Goal: Register for event/course

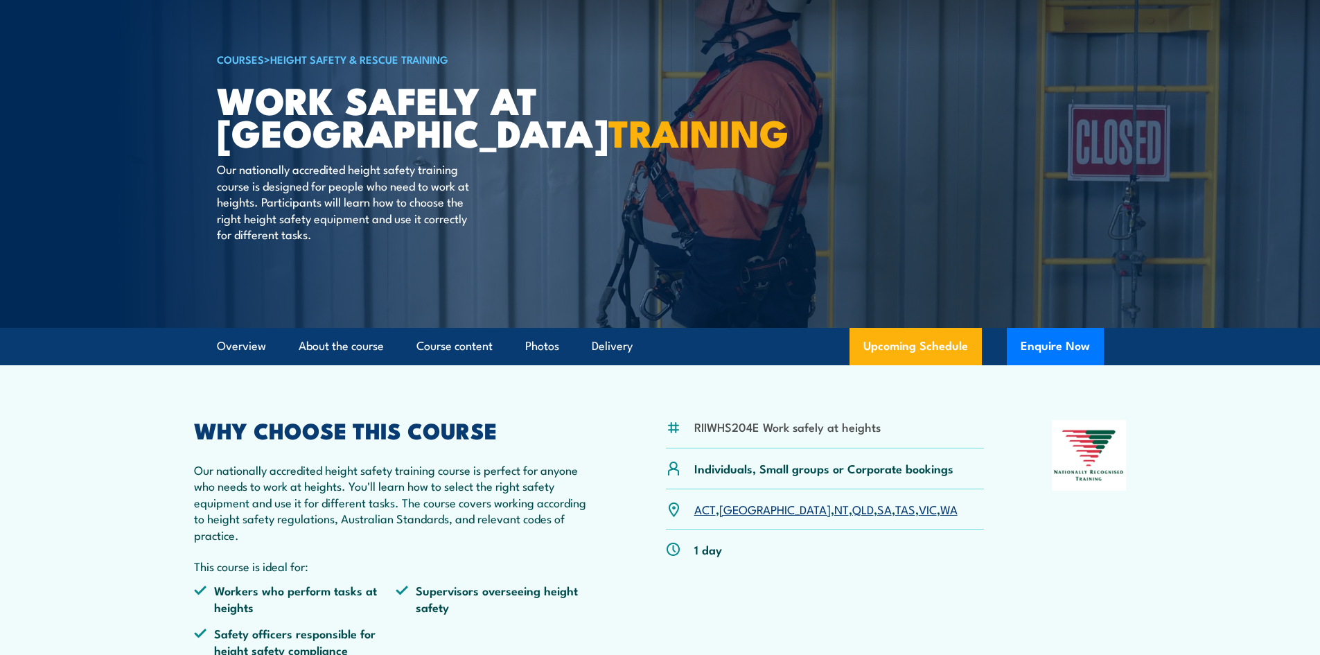
scroll to position [139, 0]
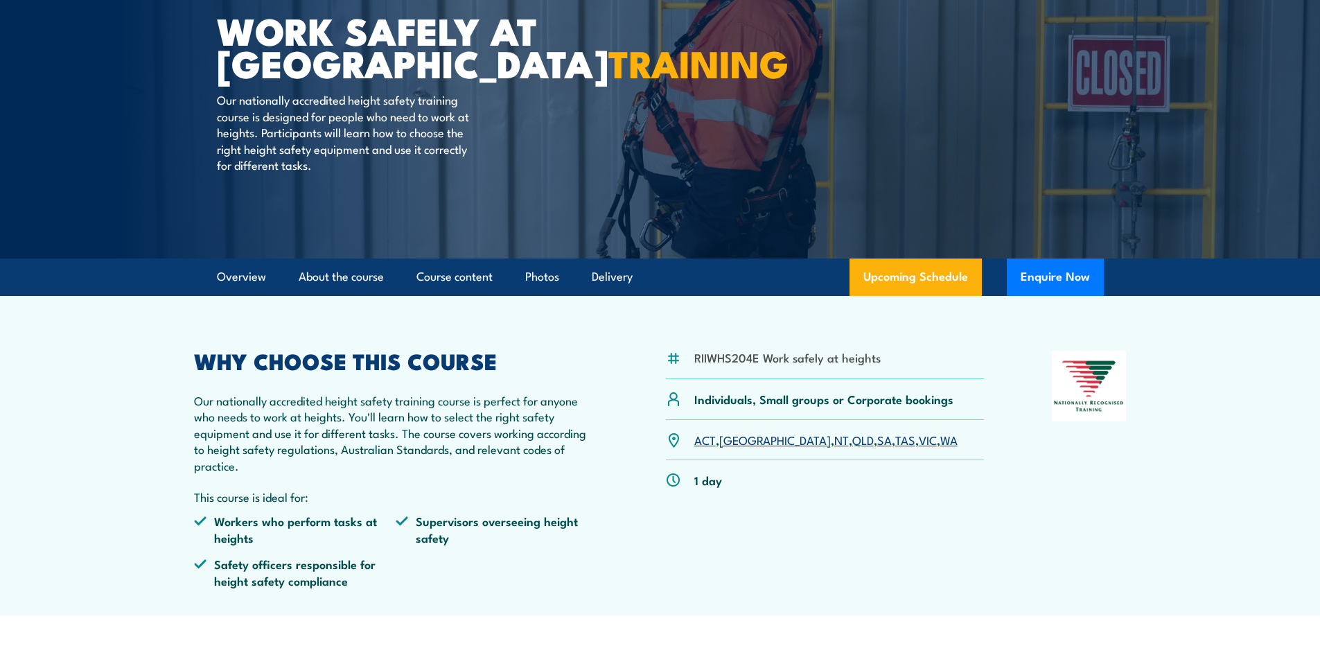
click at [895, 440] on link "TAS" at bounding box center [905, 439] width 20 height 17
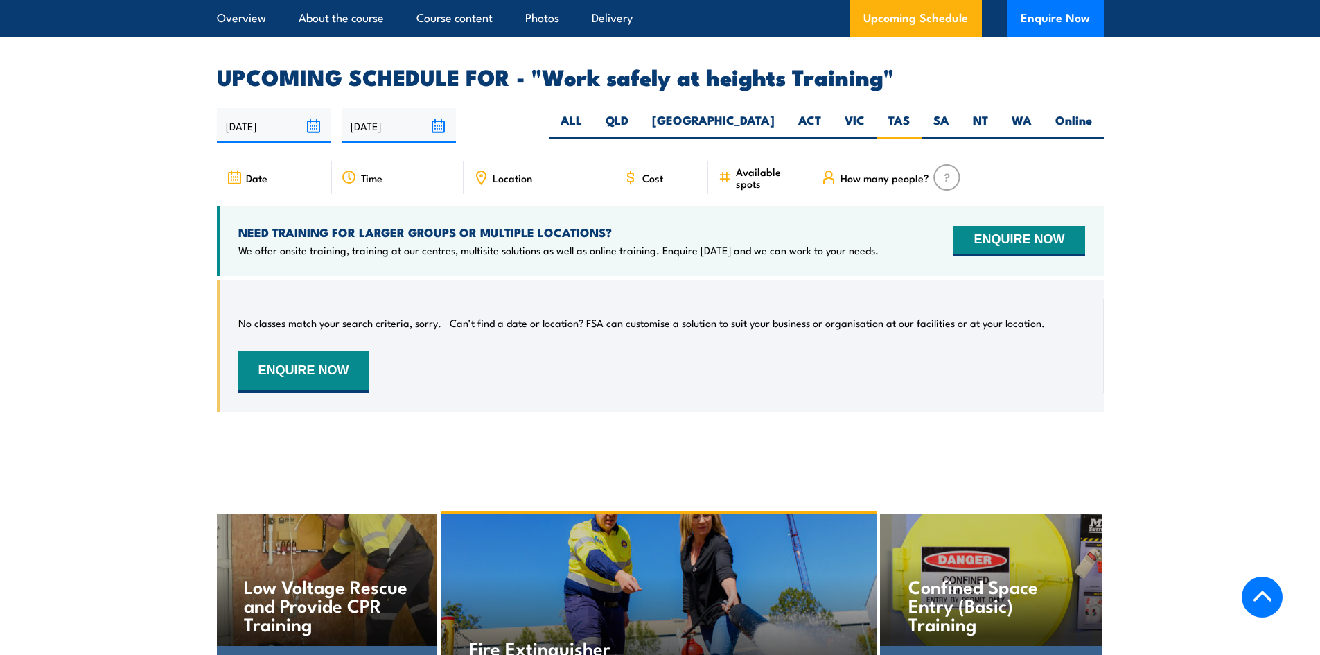
scroll to position [2136, 0]
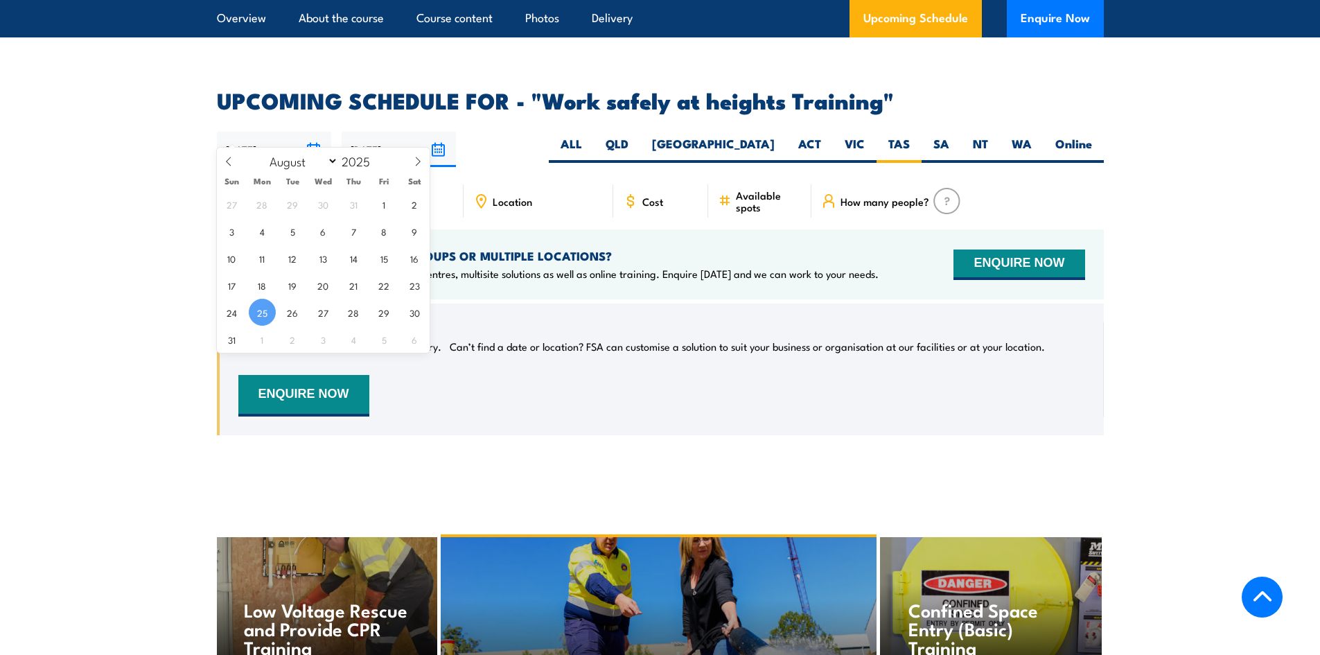
click at [310, 132] on input "[DATE]" at bounding box center [274, 149] width 114 height 35
click at [284, 310] on span "26" at bounding box center [292, 312] width 27 height 27
type input "26/08/2025"
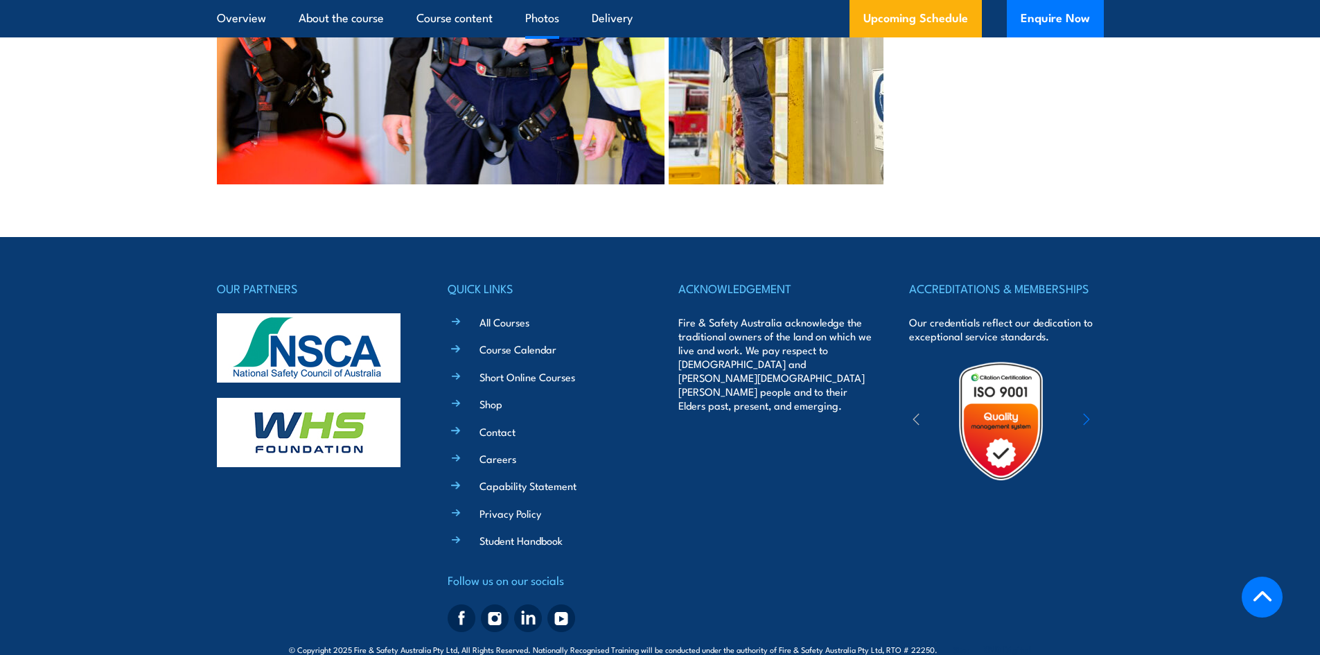
scroll to position [3404, 0]
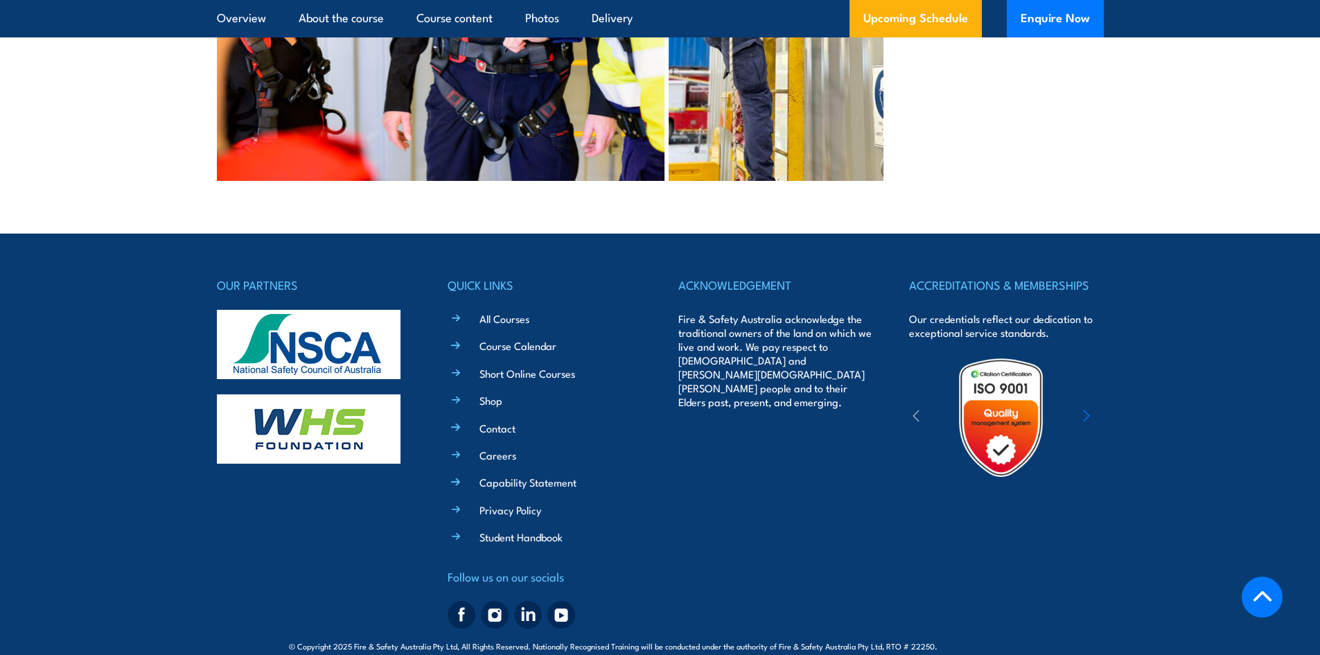
click at [468, 310] on li "All Courses" at bounding box center [555, 318] width 174 height 16
click at [496, 311] on link "All Courses" at bounding box center [505, 318] width 50 height 15
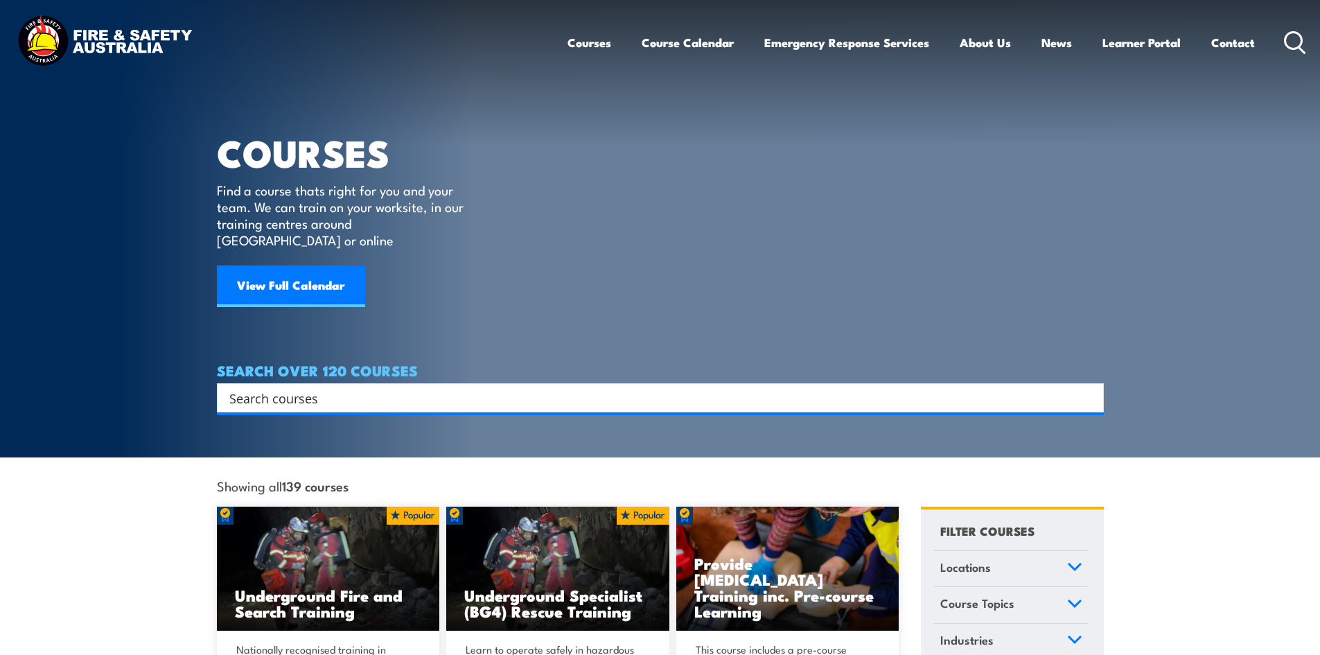
click at [253, 387] on input "Search input" at bounding box center [651, 397] width 844 height 21
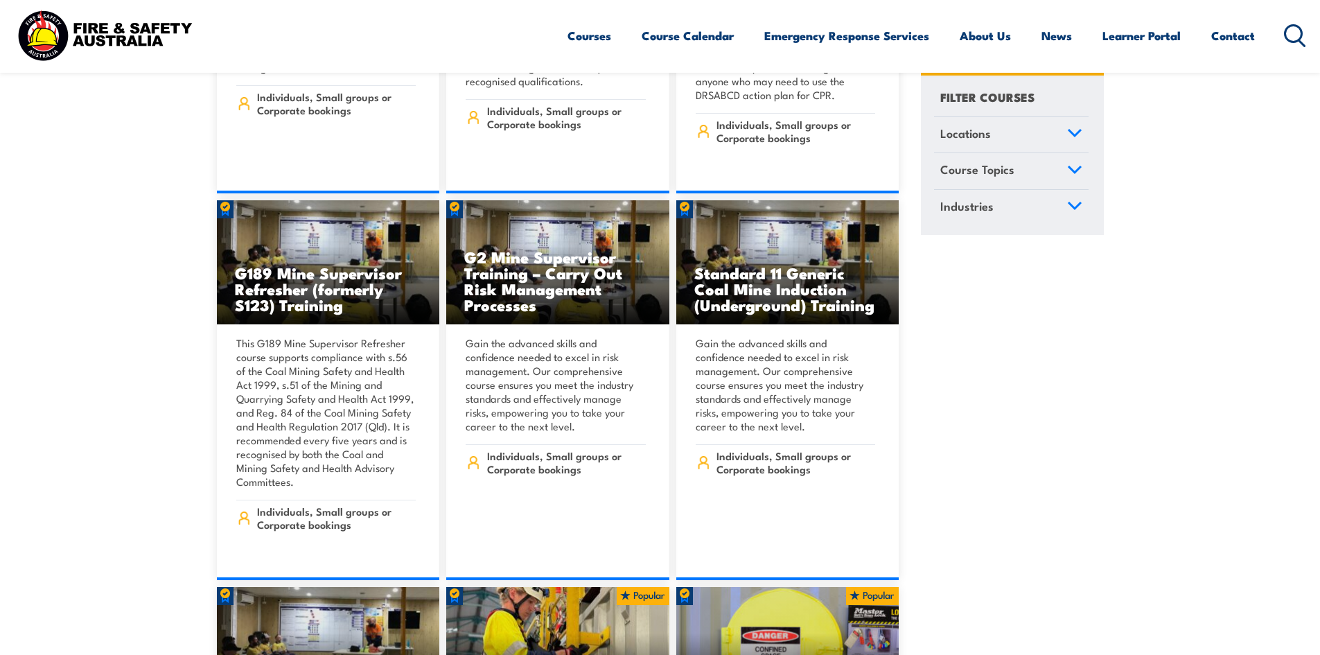
scroll to position [832, 0]
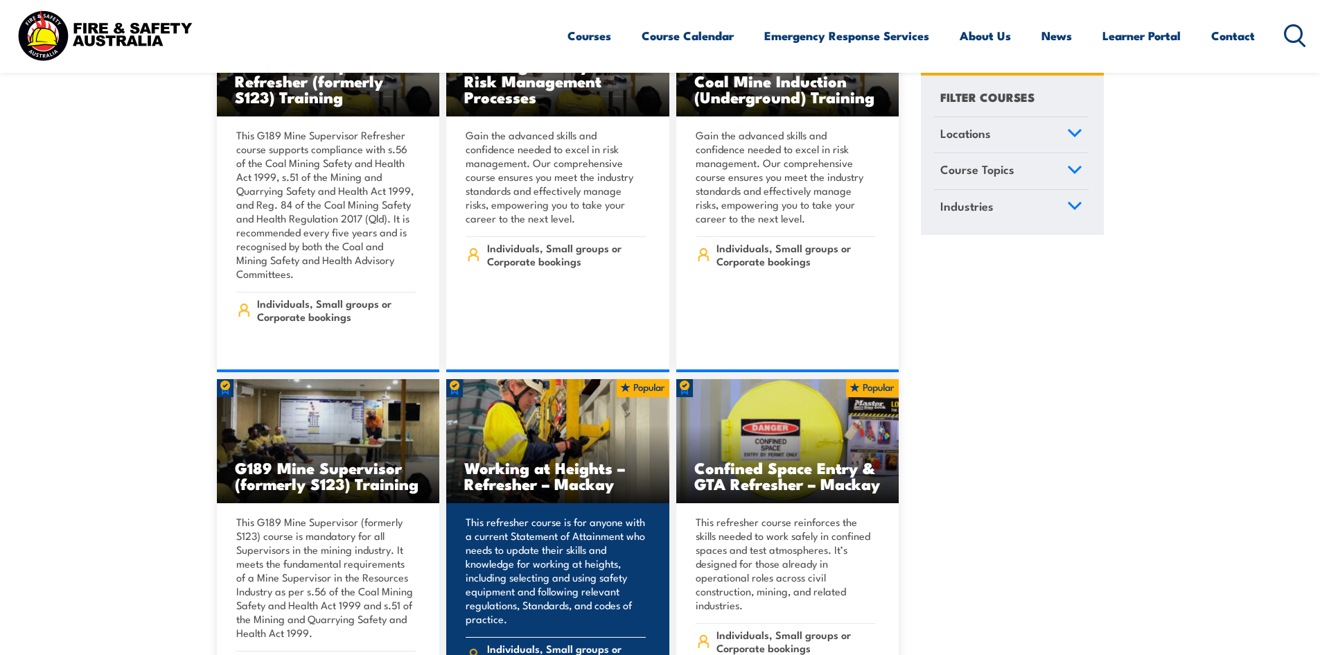
click at [562, 437] on img at bounding box center [557, 441] width 223 height 125
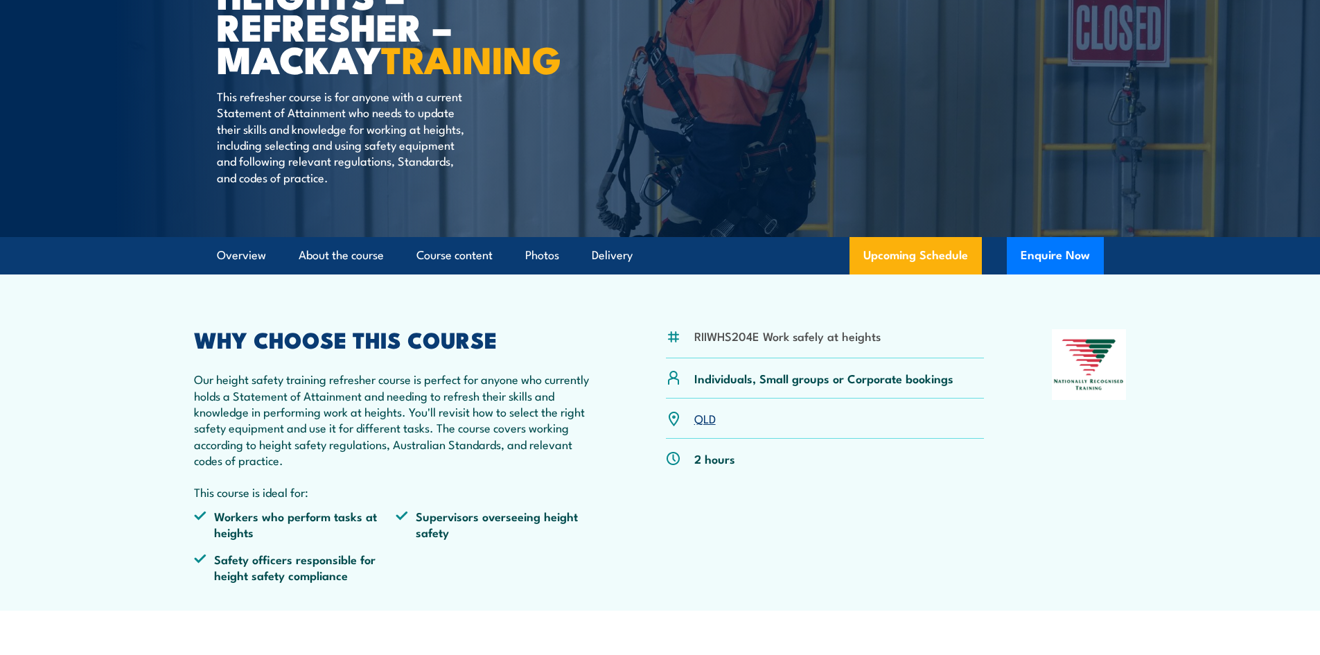
scroll to position [208, 0]
click at [703, 425] on link "QLD" at bounding box center [704, 417] width 21 height 17
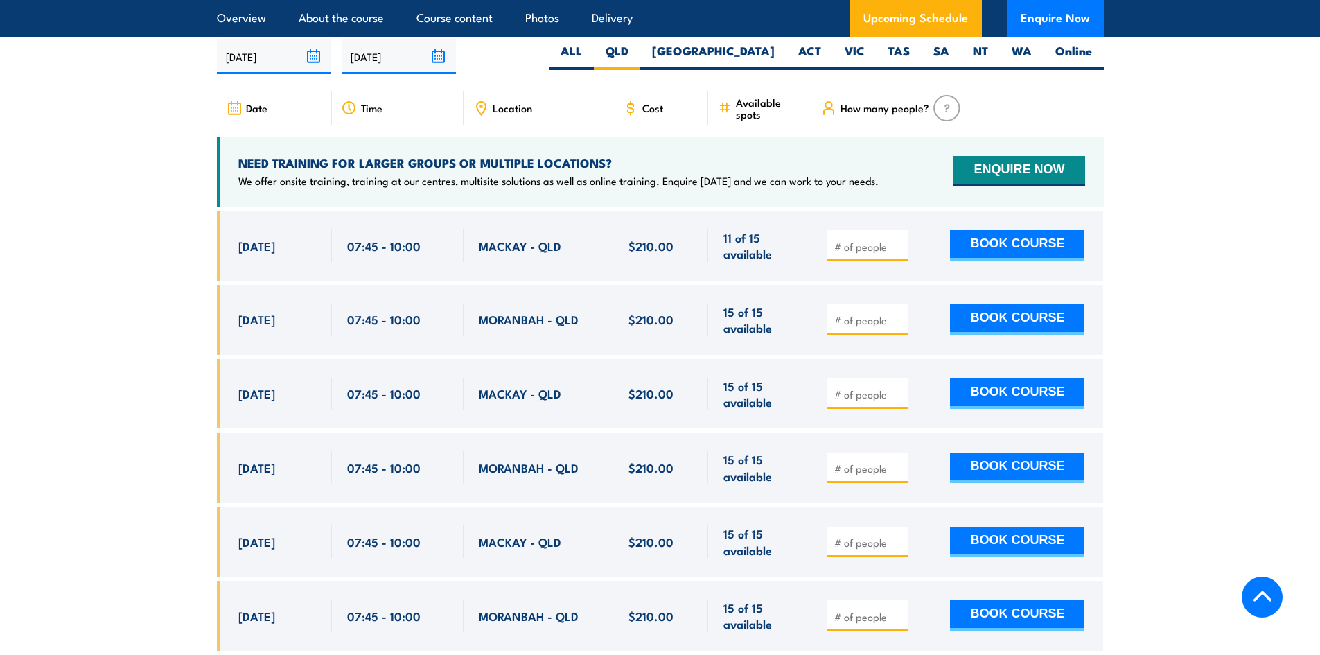
scroll to position [2155, 0]
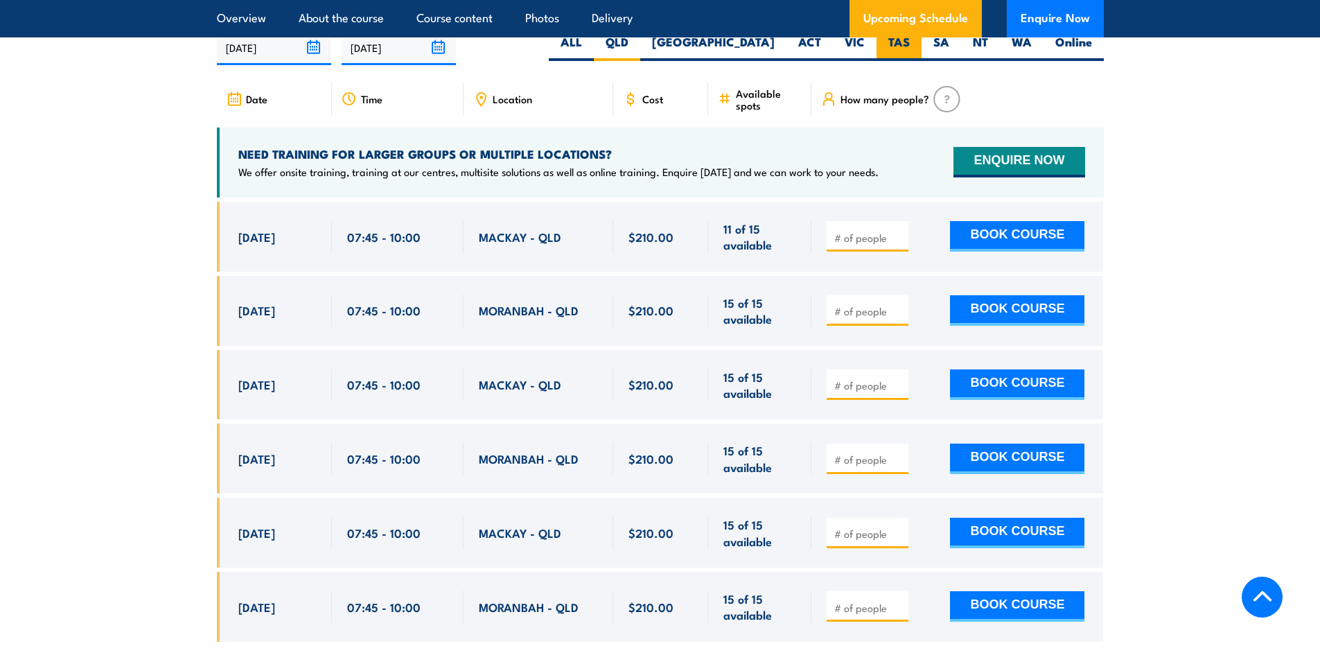
click at [897, 49] on label "TAS" at bounding box center [899, 47] width 45 height 27
click at [910, 43] on input "TAS" at bounding box center [914, 38] width 9 height 9
radio input "true"
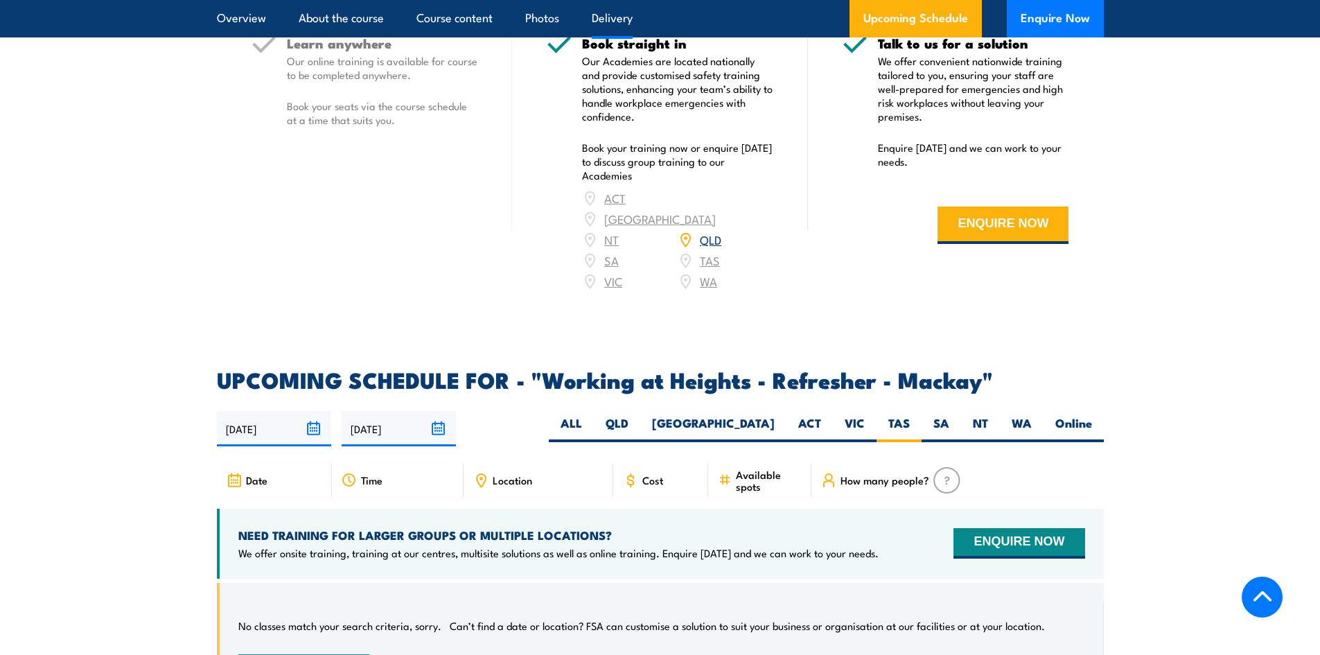
scroll to position [1670, 0]
